Goal: Transaction & Acquisition: Purchase product/service

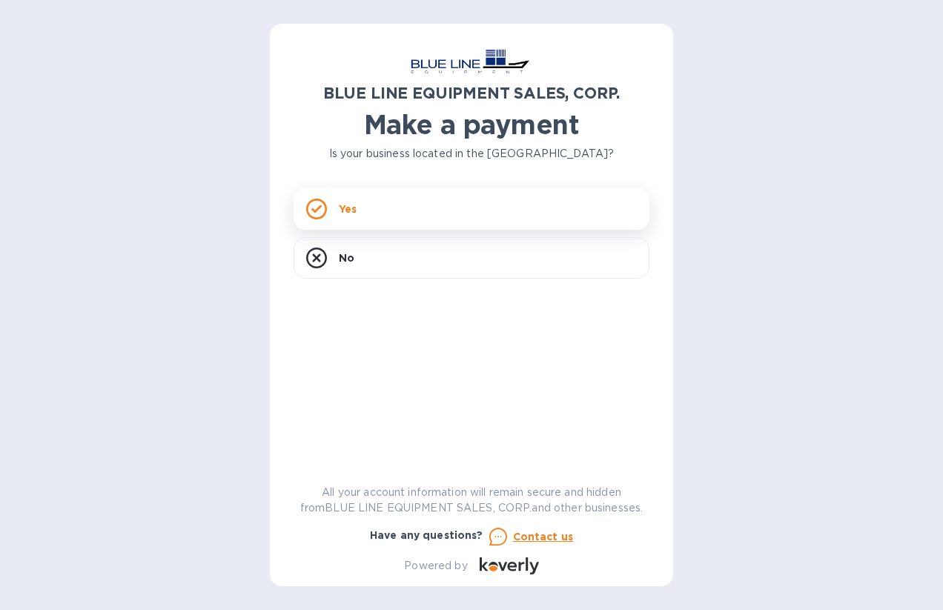
click at [323, 215] on rect at bounding box center [316, 208] width 19 height 19
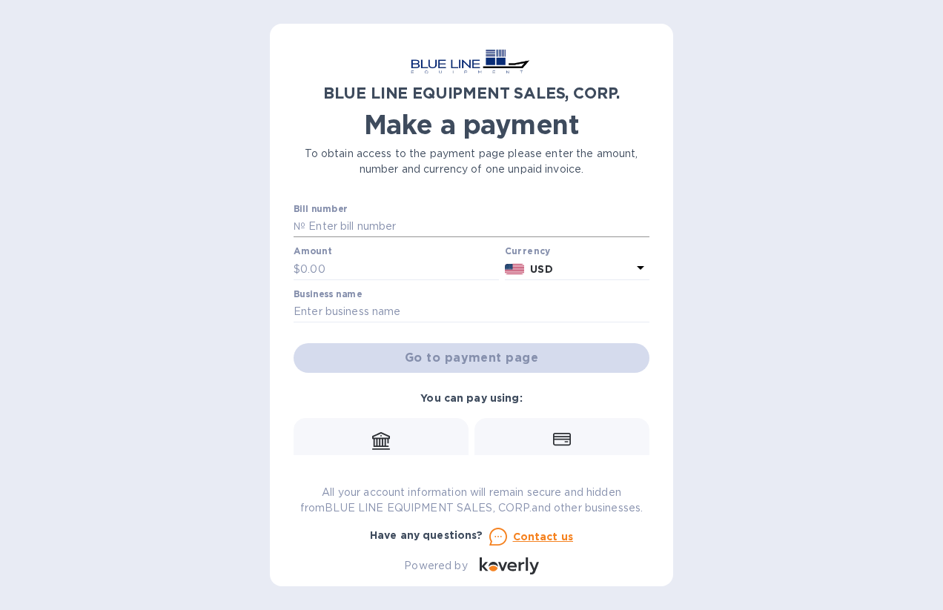
click at [316, 220] on input "text" at bounding box center [477, 227] width 344 height 22
paste input "O43250806801"
type input "O43250806801"
click at [325, 270] on input "text" at bounding box center [399, 269] width 199 height 22
type input "6,250"
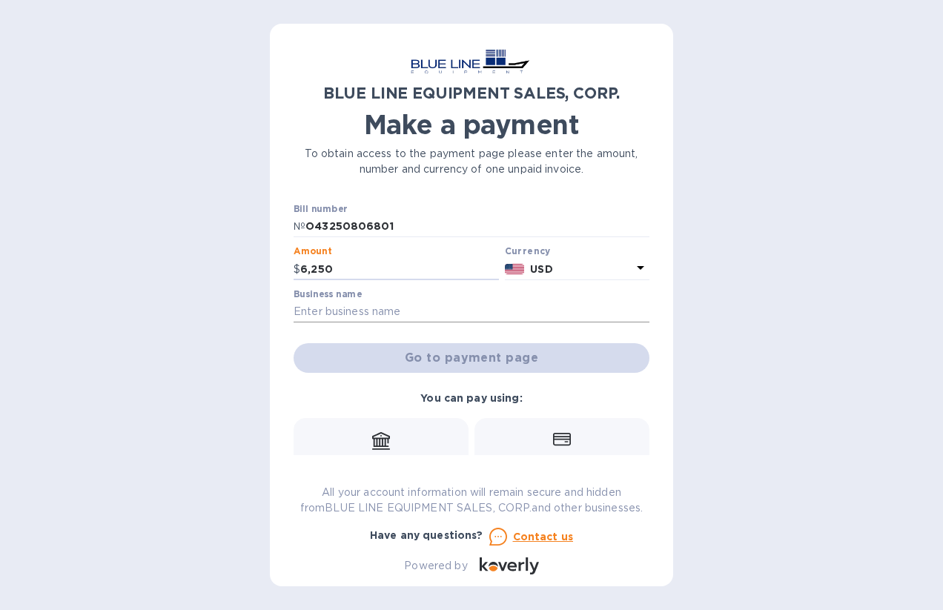
click at [321, 312] on input "text" at bounding box center [471, 312] width 356 height 22
click at [355, 308] on input "text" at bounding box center [471, 312] width 356 height 22
paste input "JR Building & Remodeling LLC"
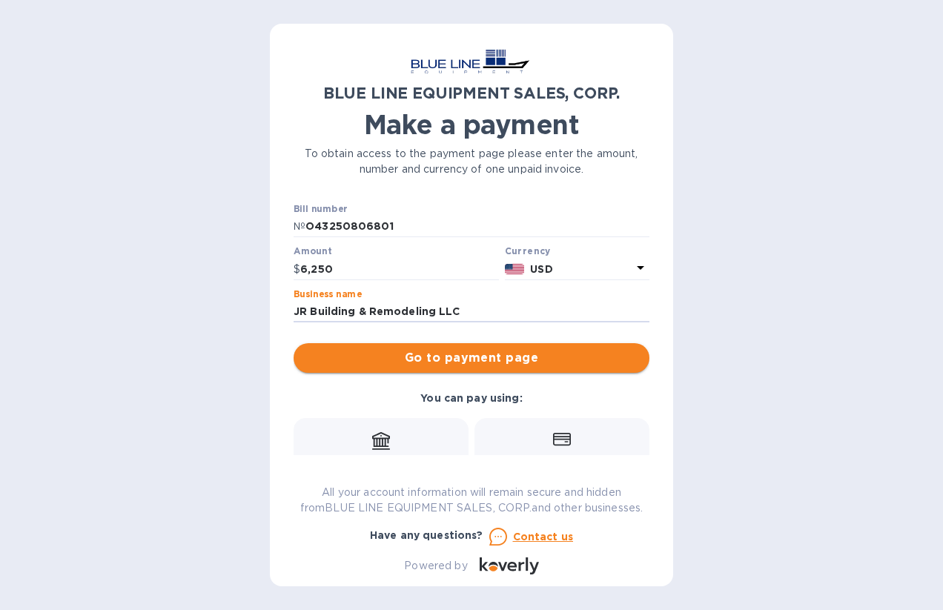
type input "JR Building & Remodeling LLC"
click at [443, 362] on span "Go to payment page" at bounding box center [471, 358] width 332 height 18
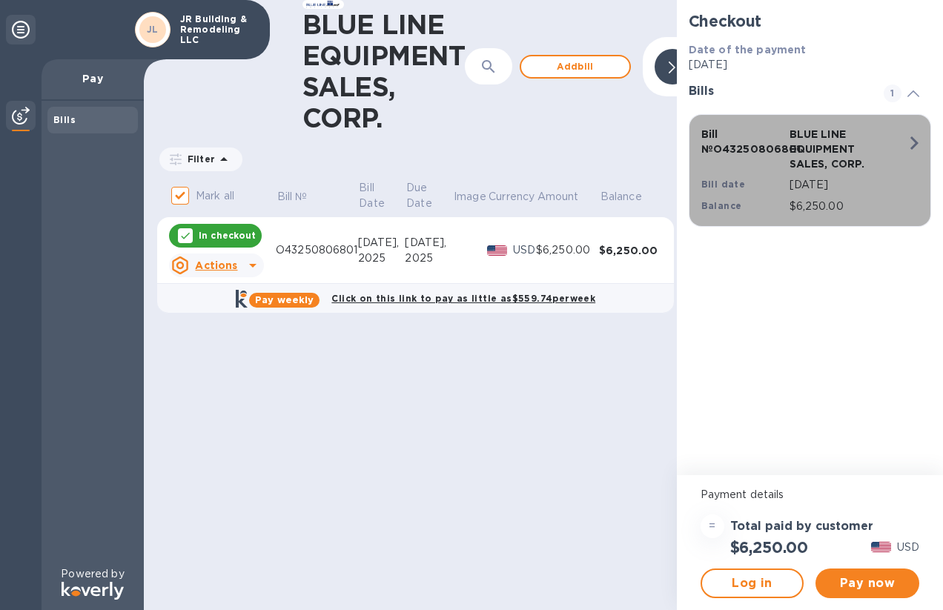
click at [786, 148] on div "BLUE LINE EQUIPMENT SALES, CORP." at bounding box center [830, 149] width 88 height 50
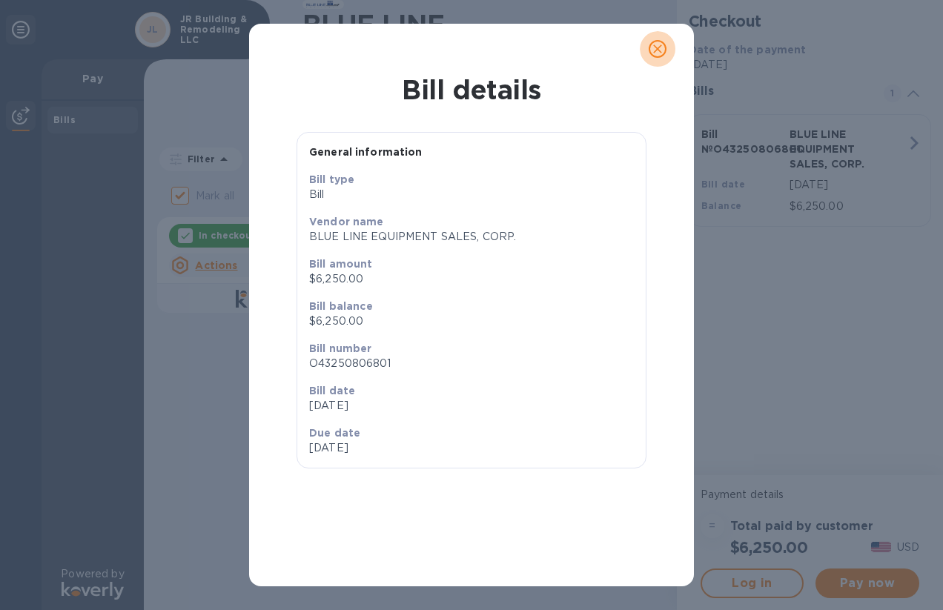
click at [657, 52] on icon "close" at bounding box center [657, 49] width 15 height 15
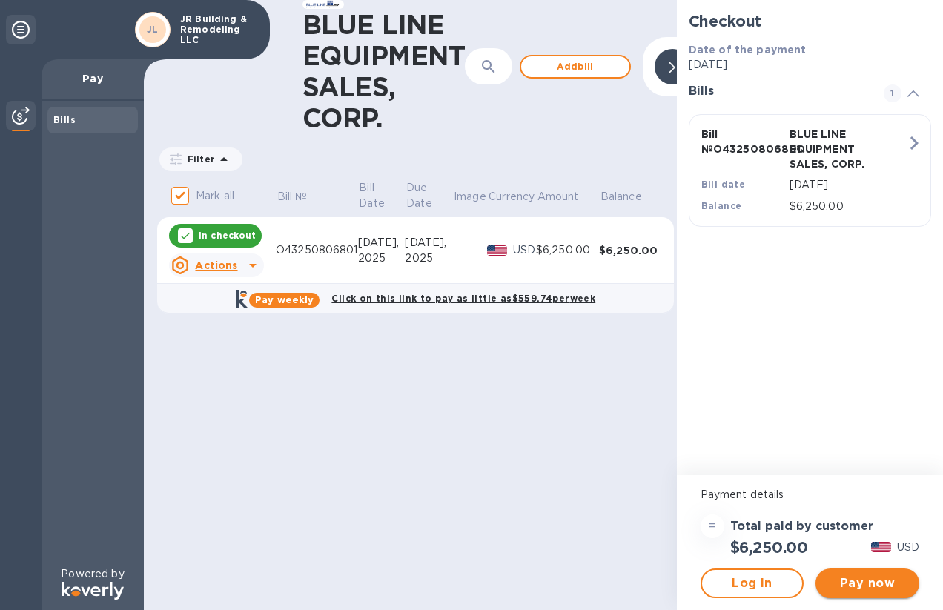
click at [863, 583] on span "Pay now" at bounding box center [867, 583] width 80 height 18
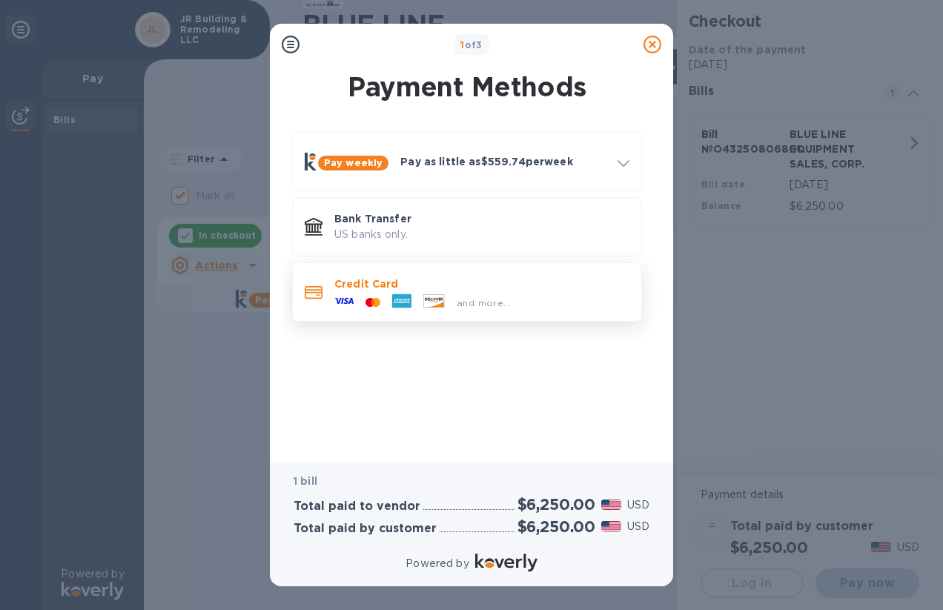
click at [398, 300] on icon at bounding box center [401, 301] width 19 height 14
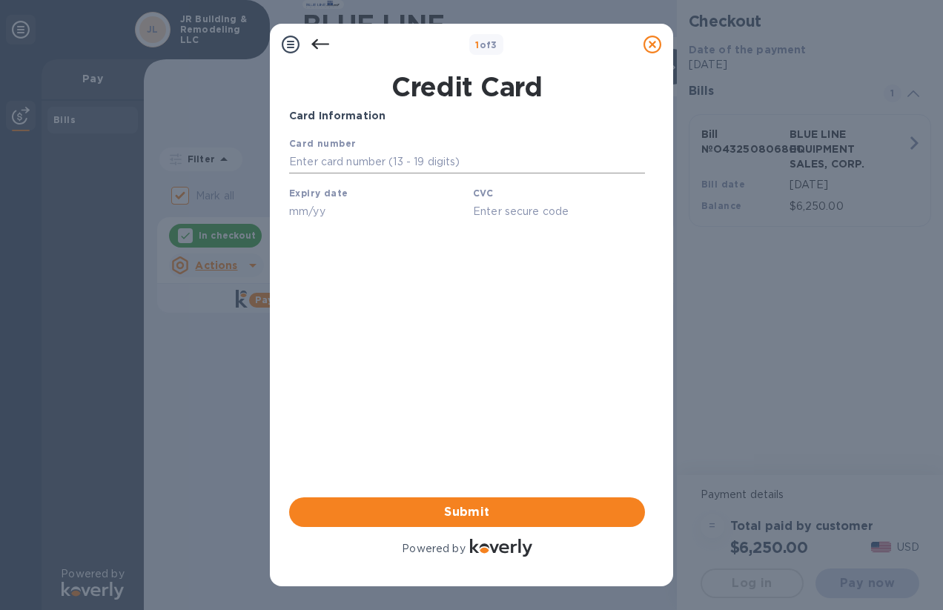
click at [360, 164] on input "text" at bounding box center [467, 162] width 356 height 22
type input "[CREDIT_CARD_NUMBER]"
click at [319, 200] on input "text" at bounding box center [375, 211] width 172 height 22
type input "05/29"
click at [522, 207] on input "text" at bounding box center [559, 211] width 172 height 22
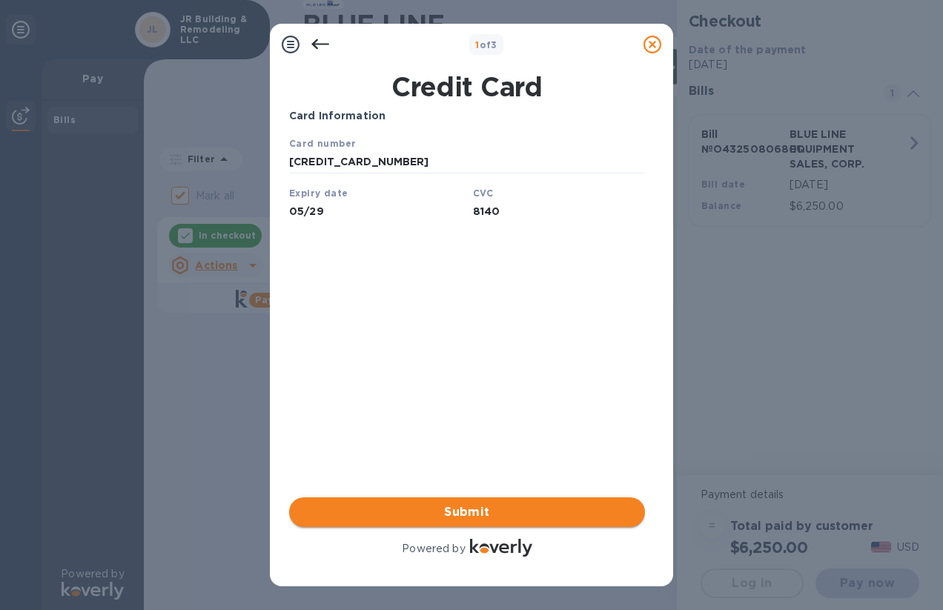
type input "8140"
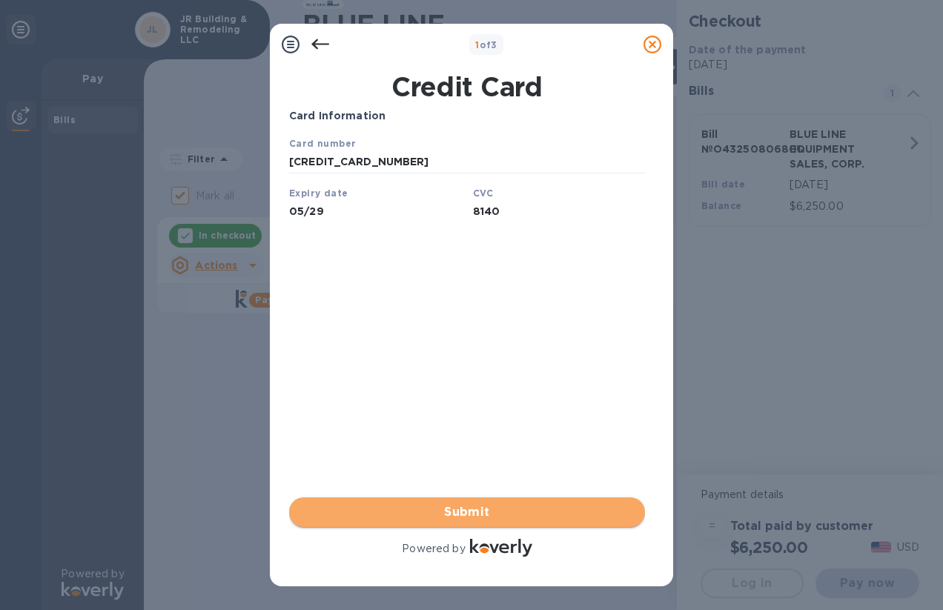
click at [475, 516] on span "Submit" at bounding box center [467, 512] width 332 height 18
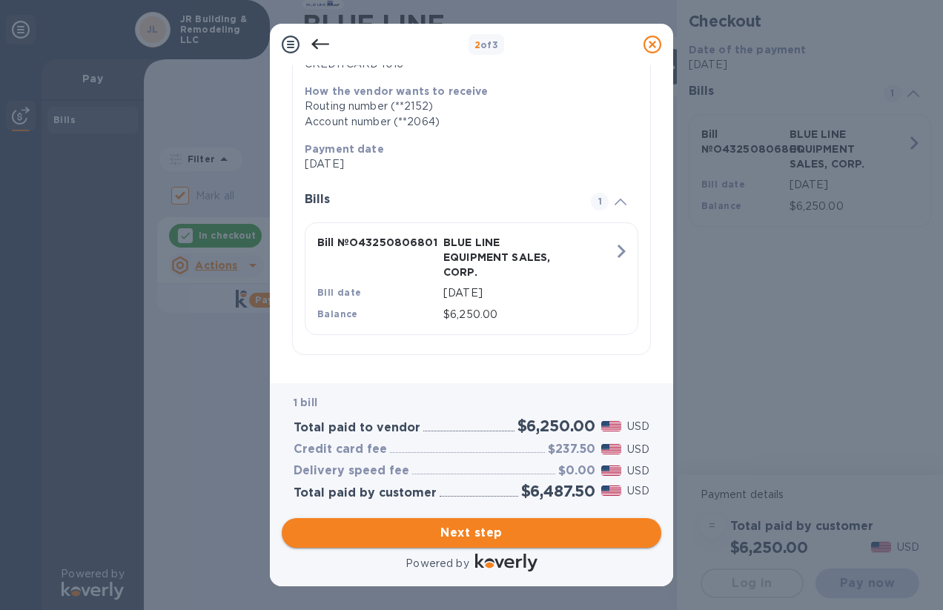
scroll to position [226, 0]
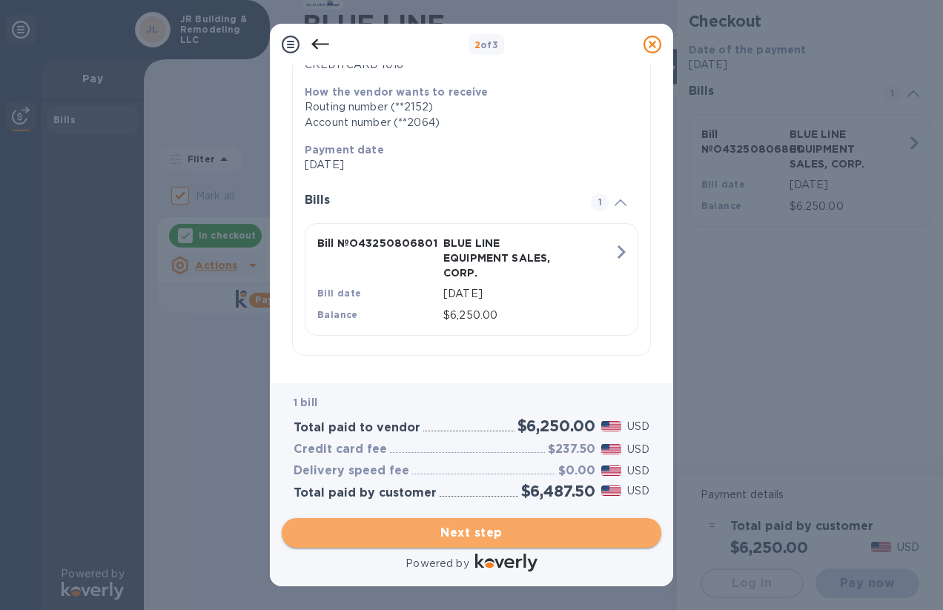
click at [466, 534] on span "Next step" at bounding box center [471, 533] width 356 height 18
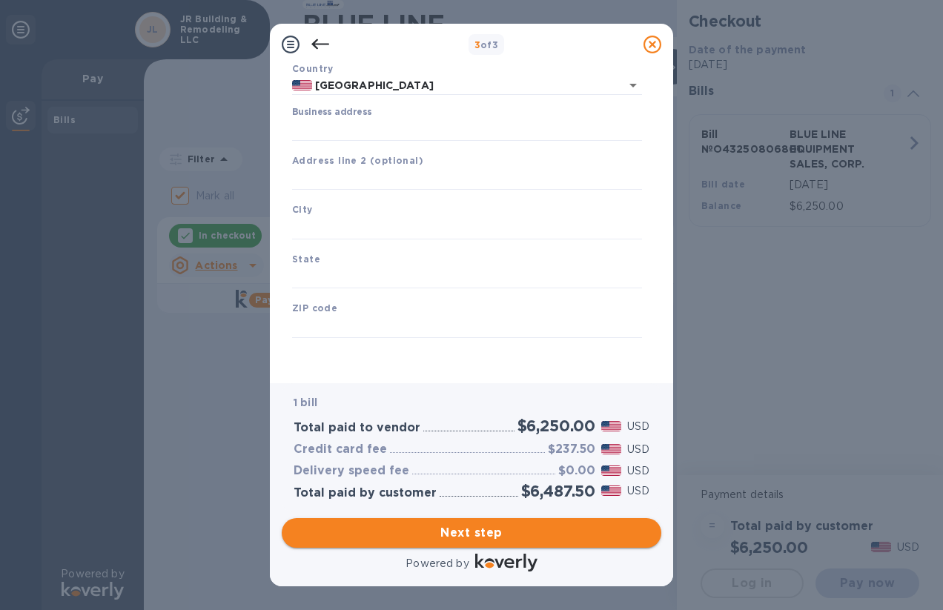
type input "[GEOGRAPHIC_DATA]"
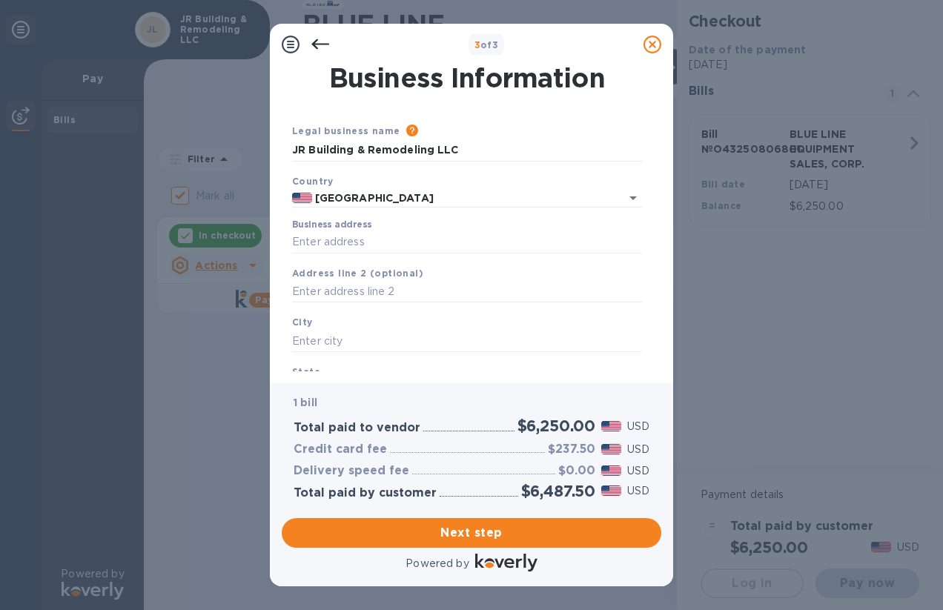
scroll to position [0, 0]
click at [321, 41] on icon at bounding box center [320, 45] width 18 height 18
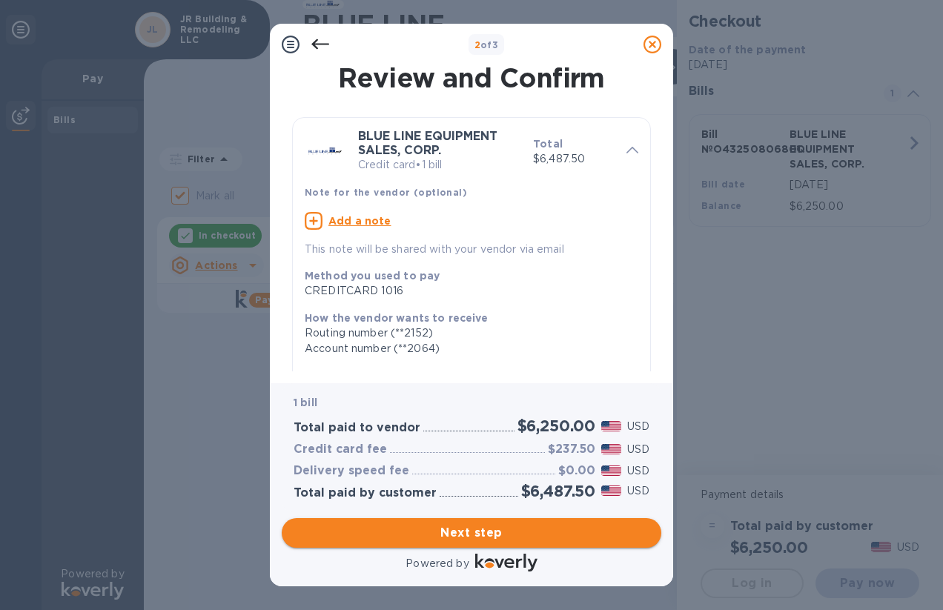
click at [475, 533] on span "Next step" at bounding box center [471, 533] width 356 height 18
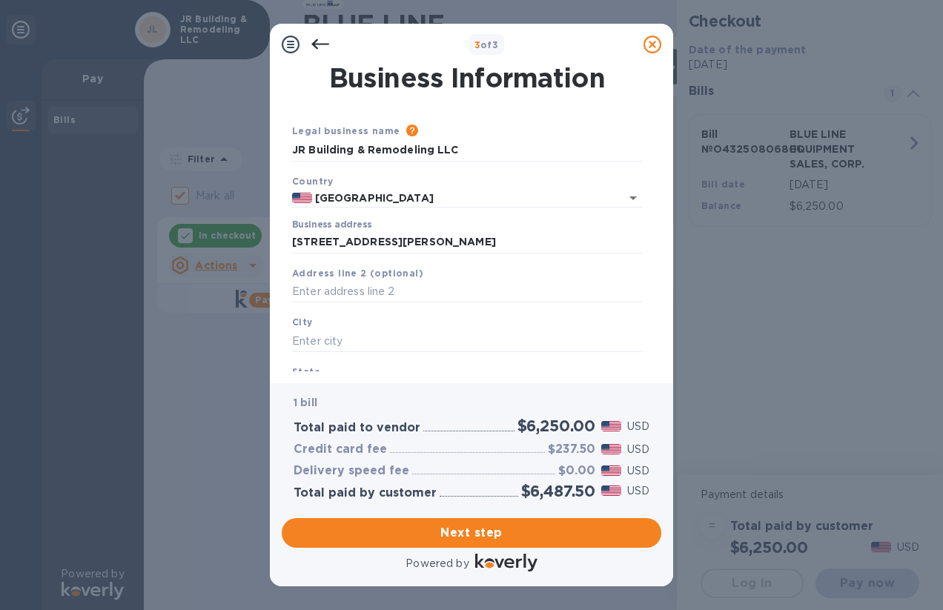
type input "[STREET_ADDRESS][PERSON_NAME]"
type input "Orlando"
type input "FL"
type input "32829"
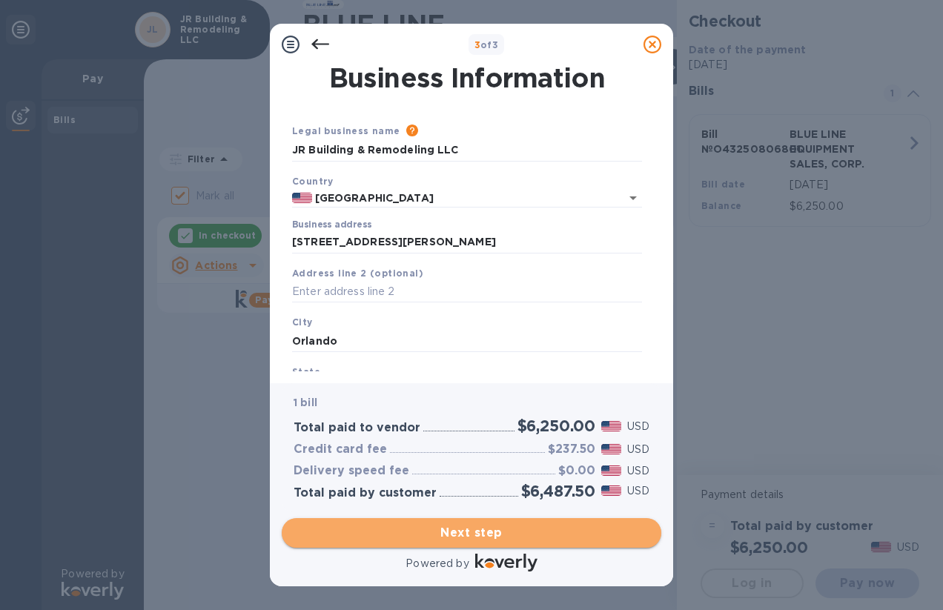
click at [469, 537] on span "Next step" at bounding box center [471, 533] width 356 height 18
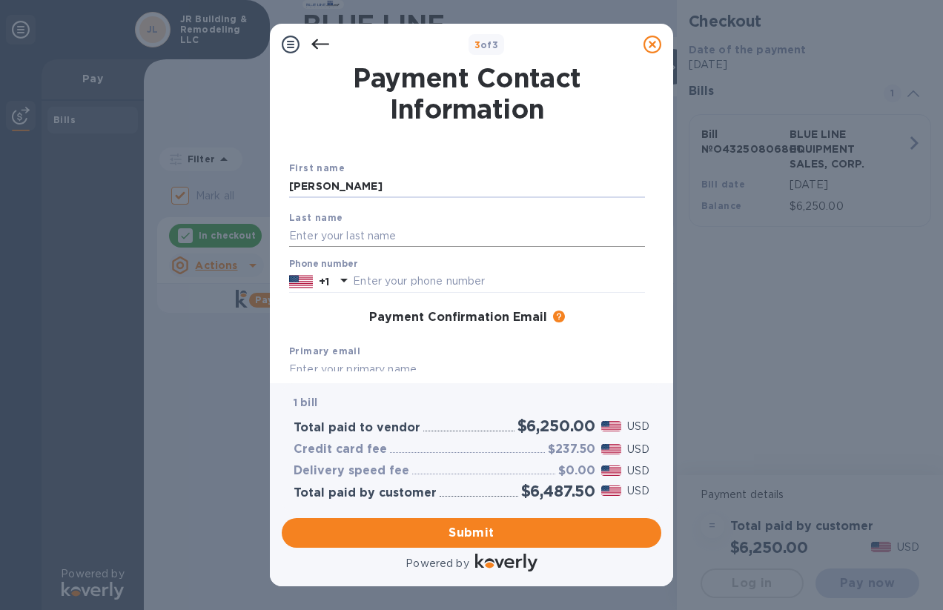
type input "[PERSON_NAME]"
type input "4074168430"
click at [545, 336] on div "First name [PERSON_NAME] Last name [PERSON_NAME] Phone number [PHONE_NUMBER] Pa…" at bounding box center [467, 320] width 368 height 332
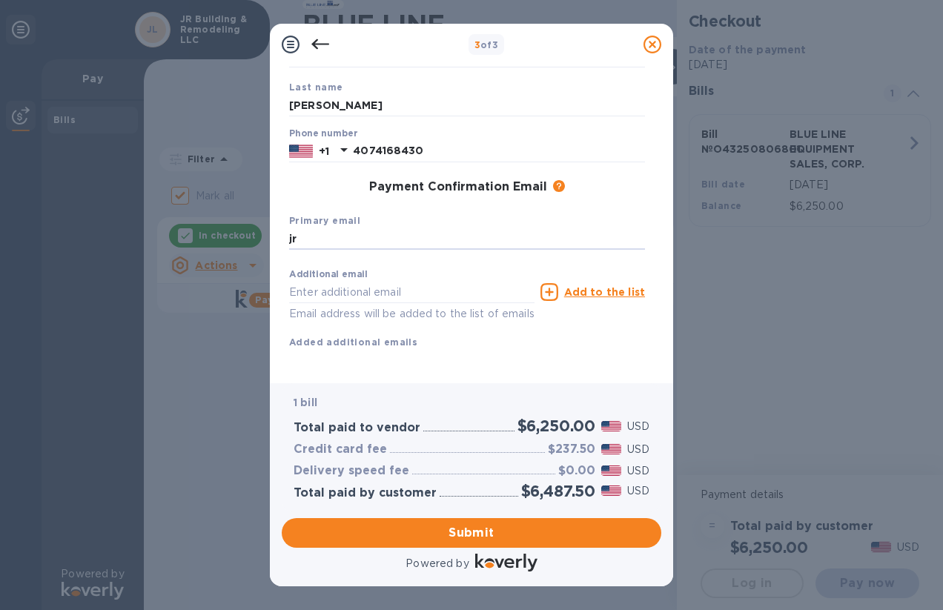
type input "[EMAIL_ADDRESS][DOMAIN_NAME]"
click at [465, 525] on span "Submit" at bounding box center [471, 533] width 356 height 18
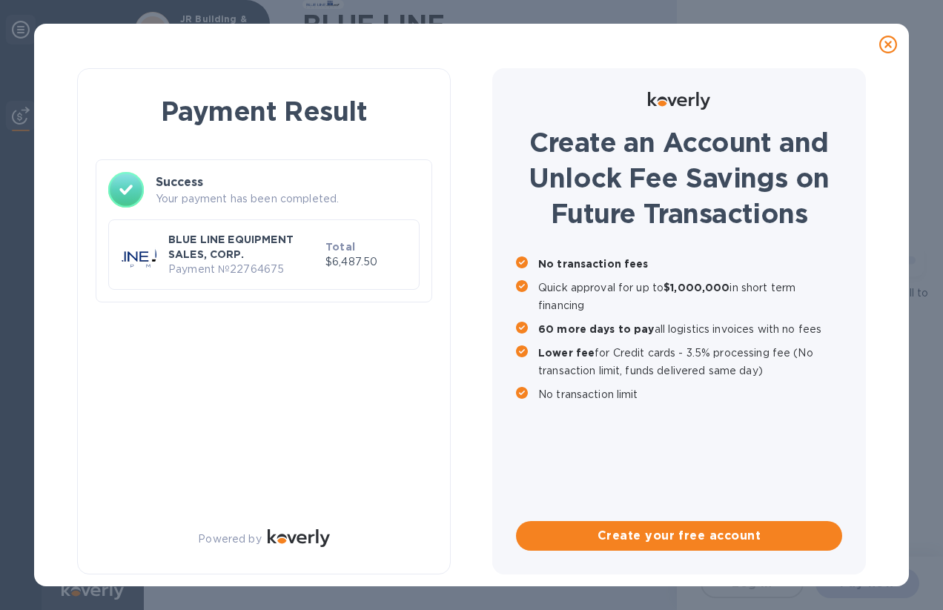
checkbox input "false"
